Goal: Communication & Community: Connect with others

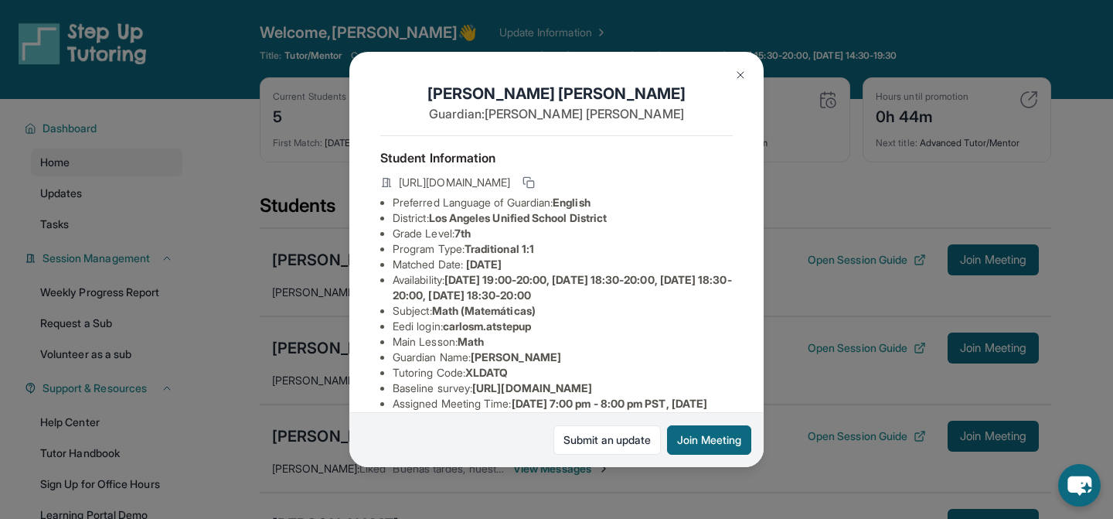
scroll to position [92, 0]
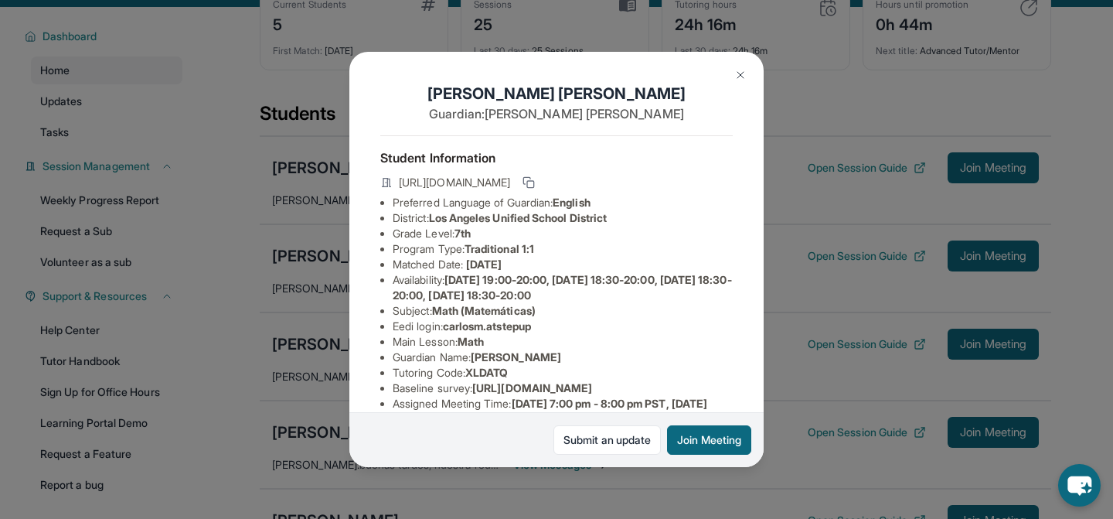
click at [742, 73] on img at bounding box center [740, 75] width 12 height 12
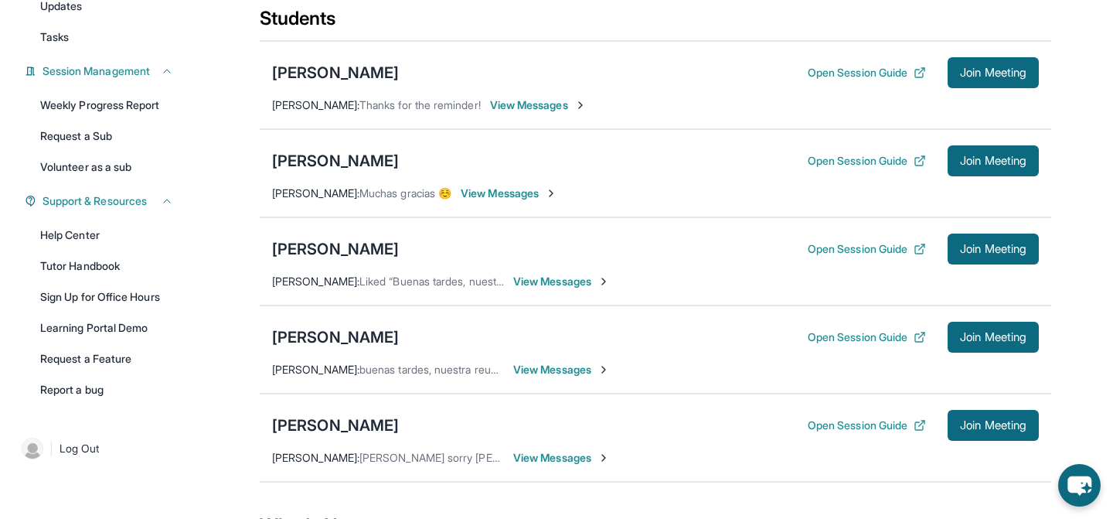
scroll to position [209, 0]
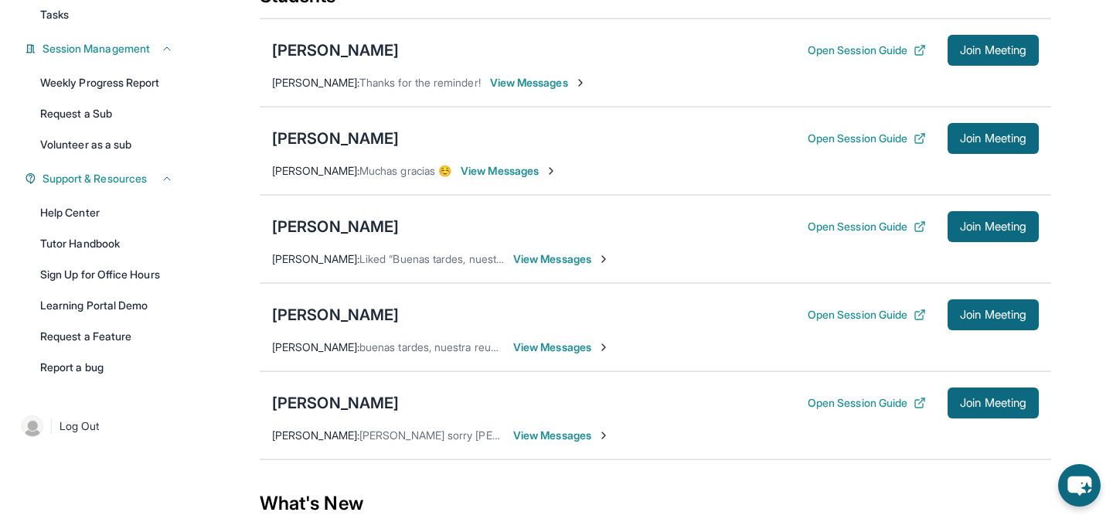
click at [520, 81] on span "View Messages" at bounding box center [538, 82] width 97 height 15
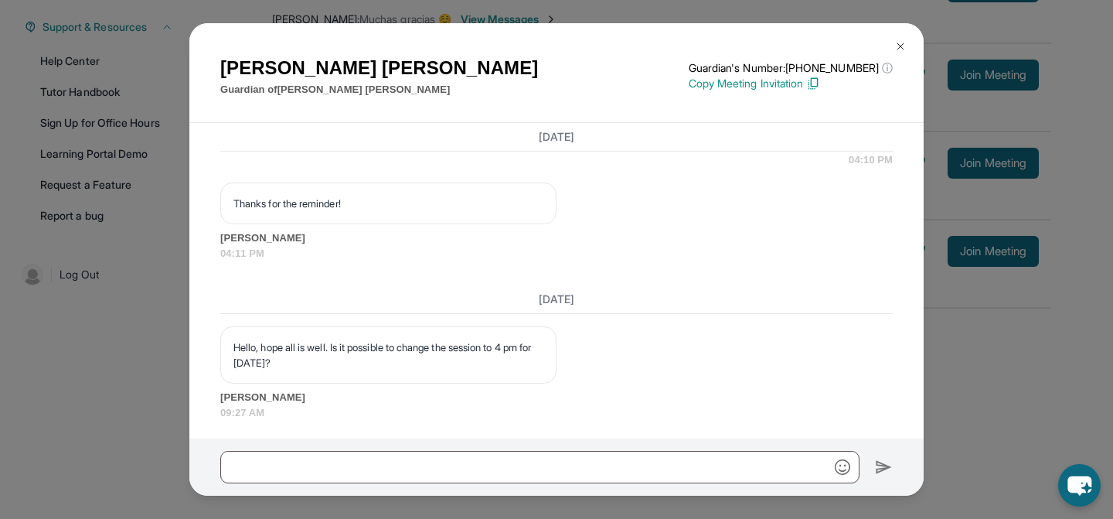
scroll to position [6327, 0]
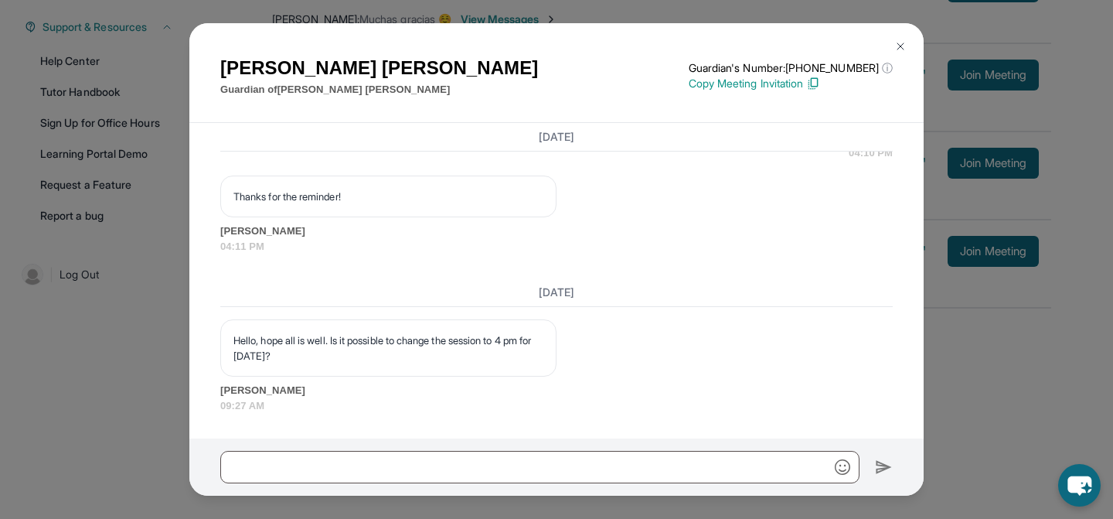
click at [900, 36] on button at bounding box center [900, 46] width 31 height 31
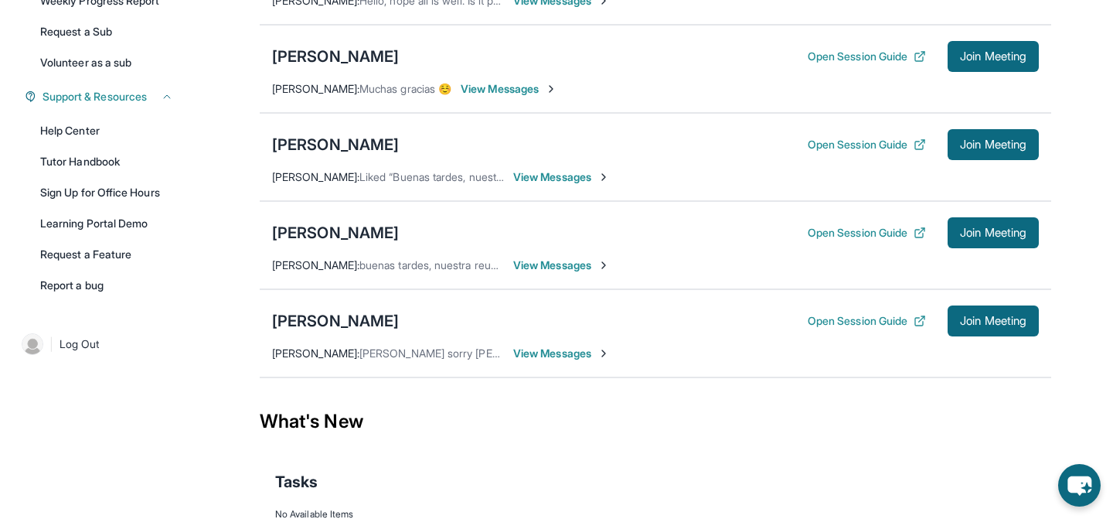
scroll to position [252, 0]
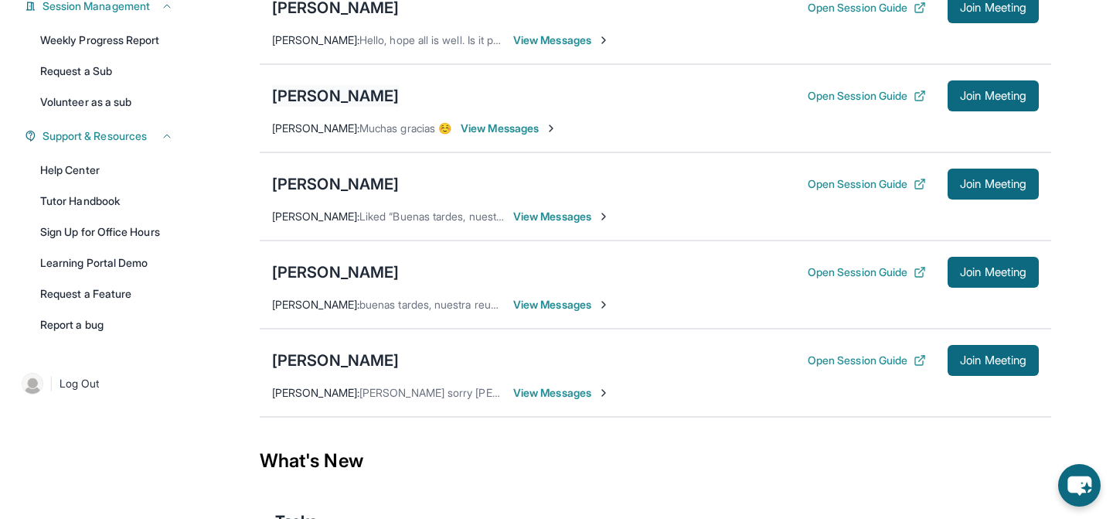
click at [298, 92] on div "[PERSON_NAME]" at bounding box center [335, 96] width 127 height 22
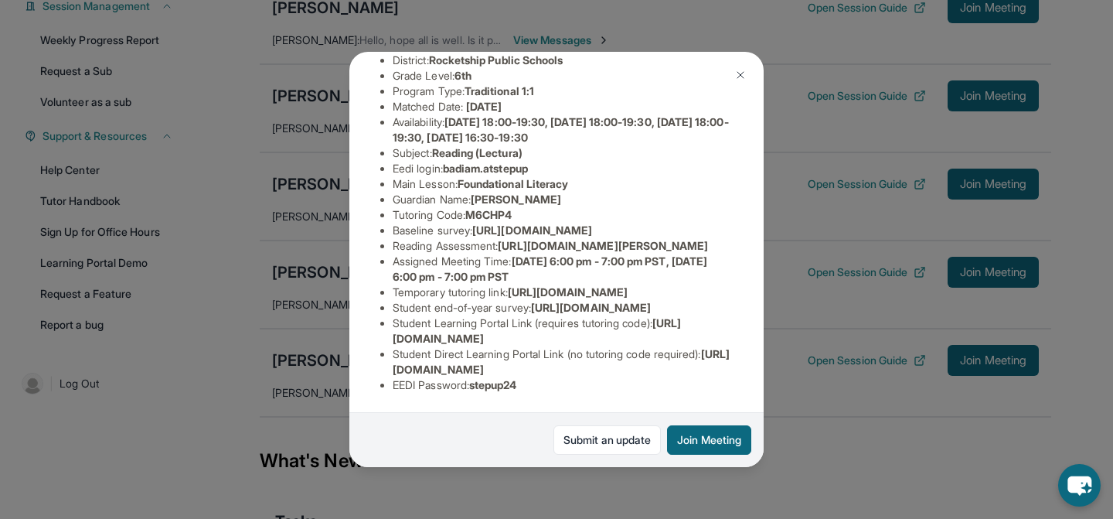
scroll to position [328, 0]
click at [404, 390] on li "EEDI Password : stepup24" at bounding box center [563, 384] width 340 height 15
click at [404, 391] on li "EEDI Password : stepup24" at bounding box center [563, 384] width 340 height 15
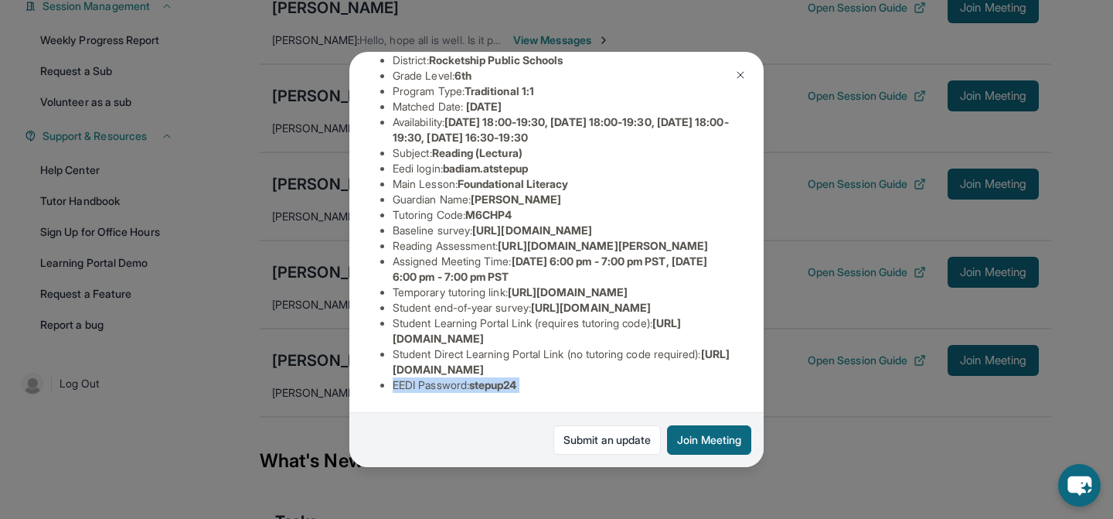
scroll to position [230, 0]
click at [746, 68] on button at bounding box center [740, 75] width 31 height 31
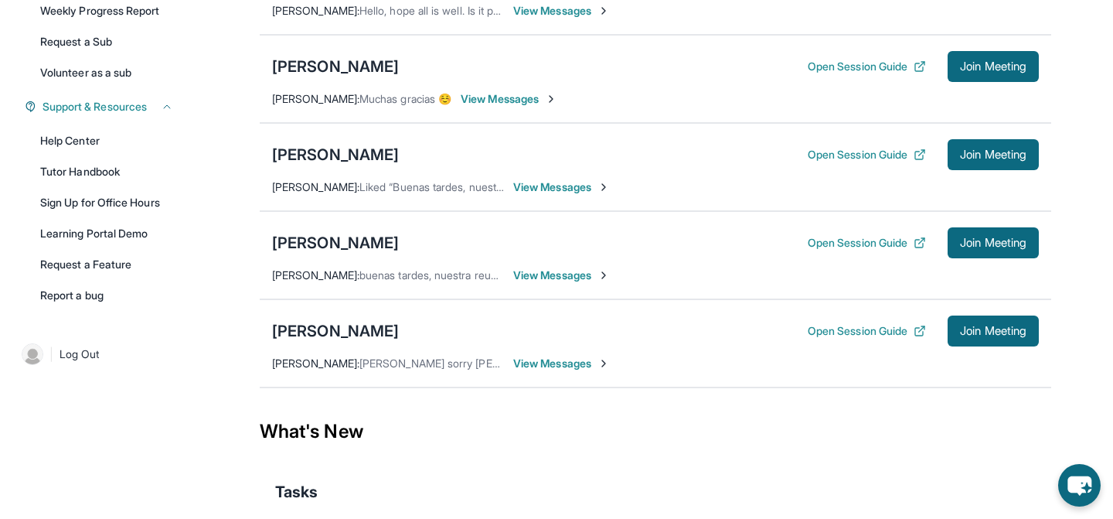
scroll to position [283, 0]
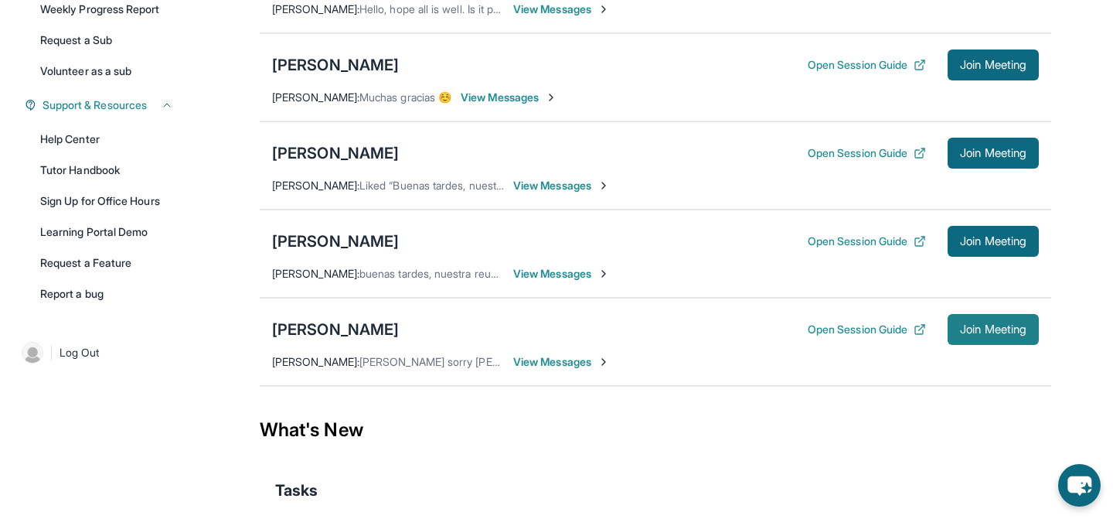
click at [979, 329] on span "Join Meeting" at bounding box center [993, 329] width 66 height 9
